Goal: Task Accomplishment & Management: Use online tool/utility

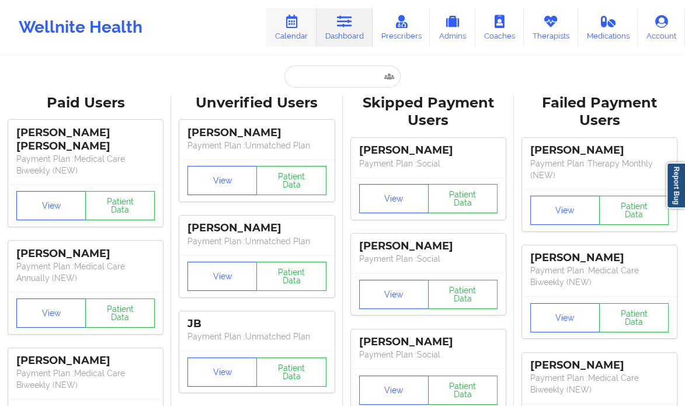
drag, startPoint x: 0, startPoint y: 0, endPoint x: 291, endPoint y: 22, distance: 291.7
click at [291, 22] on icon at bounding box center [291, 21] width 15 height 13
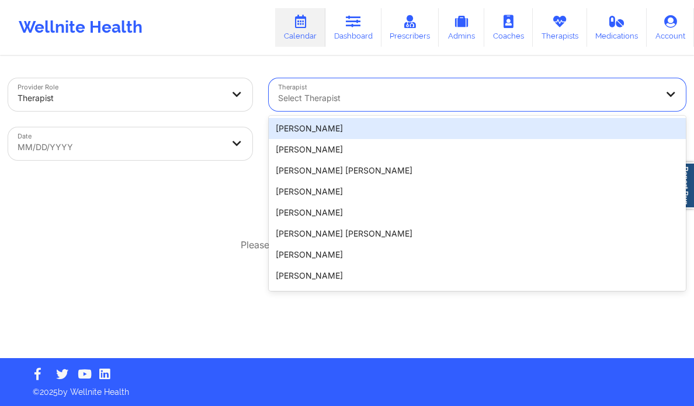
click at [370, 96] on div at bounding box center [467, 98] width 379 height 14
paste input "[PERSON_NAME]"
type input "[PERSON_NAME]"
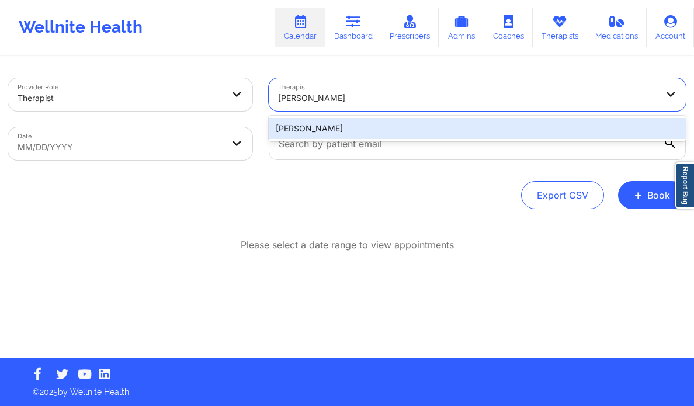
click at [352, 126] on div "[PERSON_NAME]" at bounding box center [478, 128] width 418 height 21
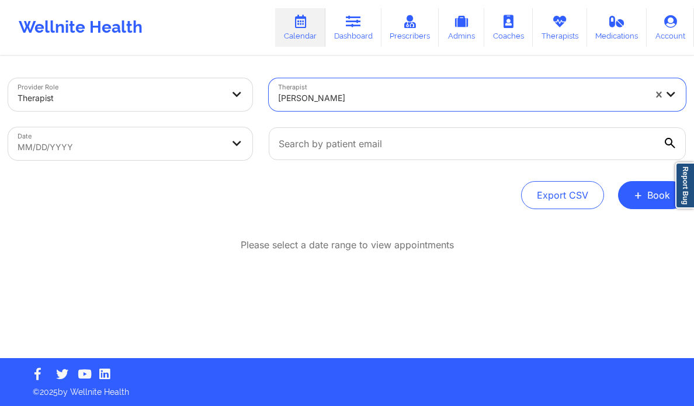
click at [208, 141] on body "Wellnite Health Calendar Dashboard Prescribers Admins Coaches Therapists Medica…" at bounding box center [347, 203] width 694 height 406
select select "2025-8"
select select "2025-9"
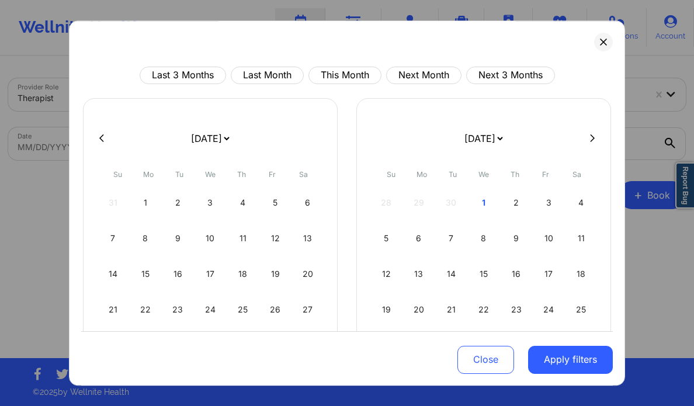
click at [586, 134] on button at bounding box center [592, 138] width 12 height 10
select select "2025-9"
select select "2025-10"
click at [100, 135] on icon at bounding box center [101, 138] width 5 height 9
select select "2025-8"
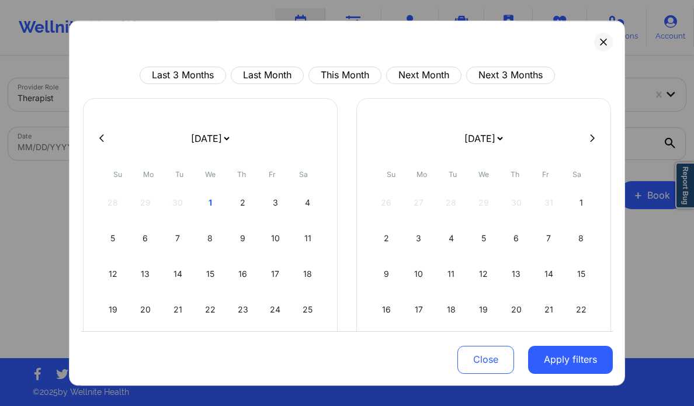
select select "2025-9"
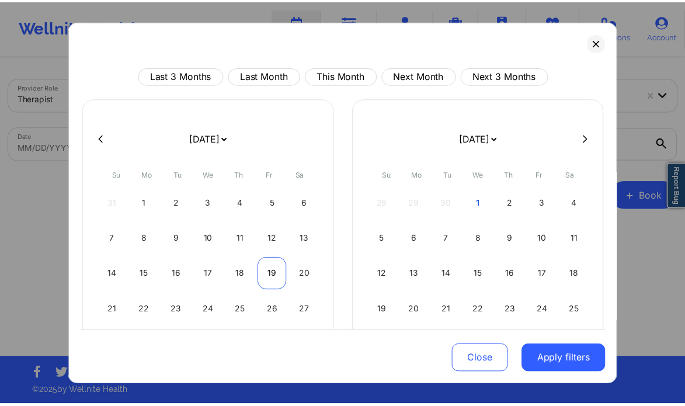
scroll to position [67, 0]
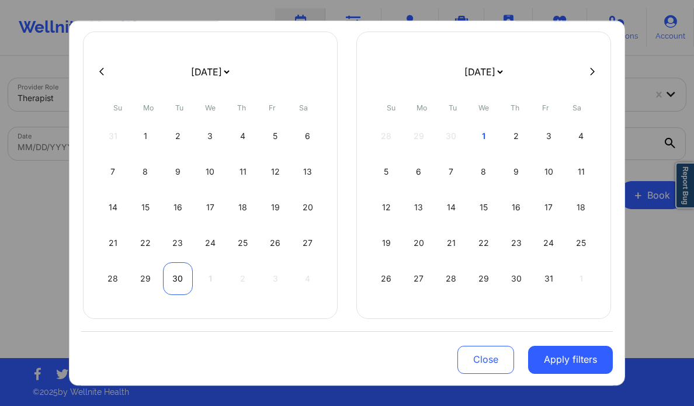
click at [169, 274] on div "30" at bounding box center [178, 278] width 30 height 33
select select "2025-8"
select select "2025-9"
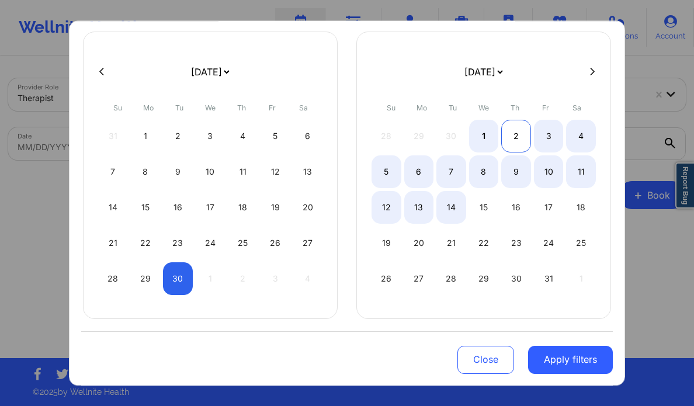
select select "2025-8"
select select "2025-9"
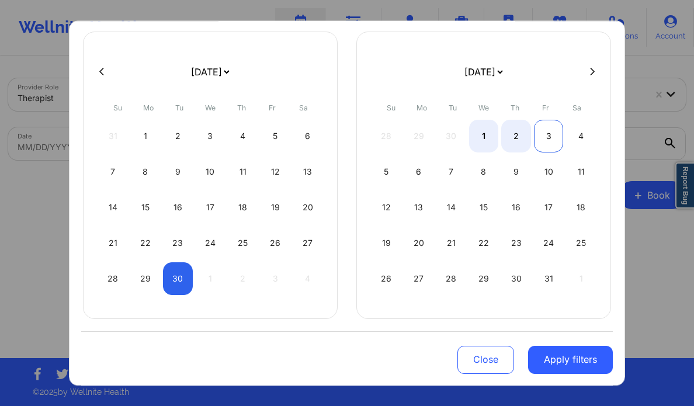
select select "2025-8"
select select "2025-9"
select select "2025-8"
select select "2025-9"
click at [511, 139] on div "2" at bounding box center [516, 136] width 30 height 33
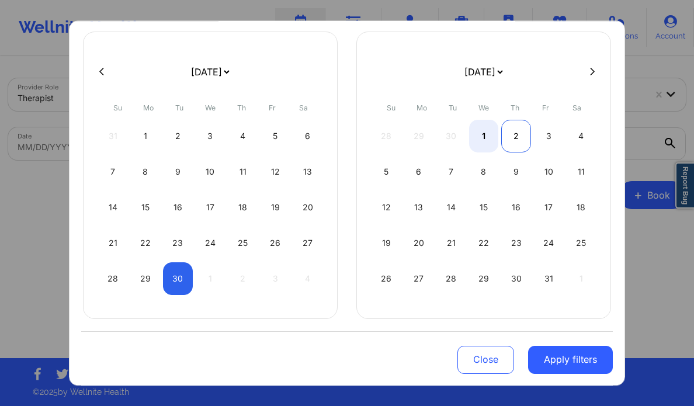
select select "2025-8"
select select "2025-9"
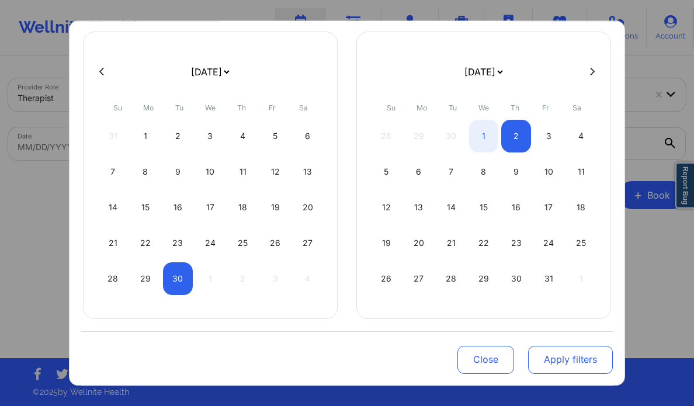
click at [574, 352] on button "Apply filters" at bounding box center [570, 359] width 85 height 28
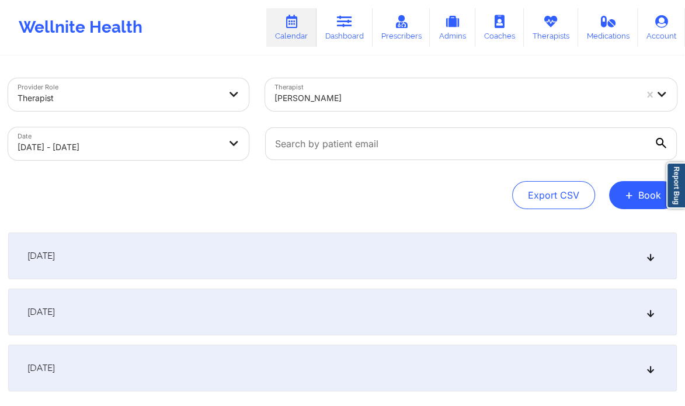
click at [647, 307] on div "[DATE]" at bounding box center [342, 312] width 669 height 47
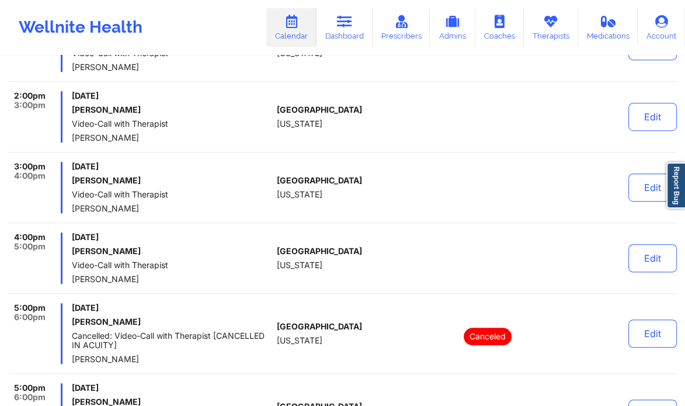
scroll to position [535, 0]
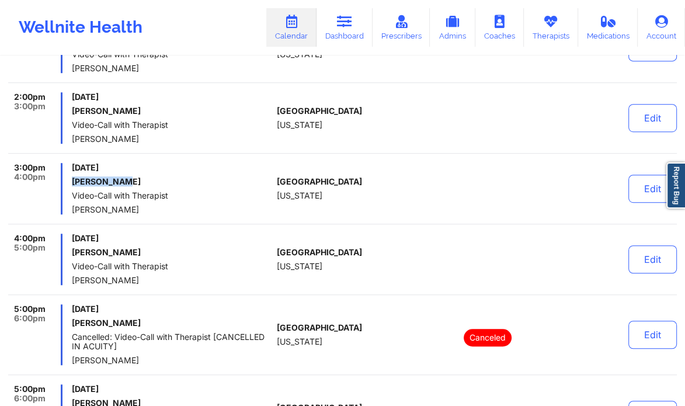
drag, startPoint x: 127, startPoint y: 179, endPoint x: 69, endPoint y: 175, distance: 58.6
click at [69, 175] on div "3:00pm 4:00pm [DATE] [PERSON_NAME] Video-Call with Therapist [PERSON_NAME]" at bounding box center [140, 188] width 264 height 51
copy h6 "[PERSON_NAME]"
